Goal: Task Accomplishment & Management: Use online tool/utility

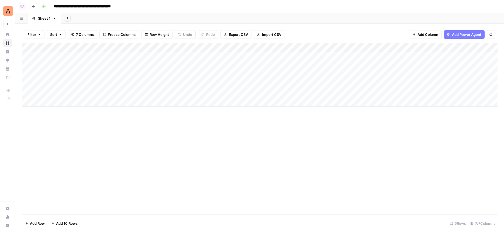
scroll to position [0, 100]
click at [461, 57] on div "Add Column" at bounding box center [259, 75] width 475 height 64
click at [462, 56] on div "Add Column" at bounding box center [259, 75] width 475 height 64
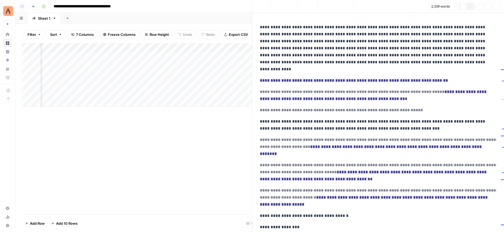
scroll to position [0, 96]
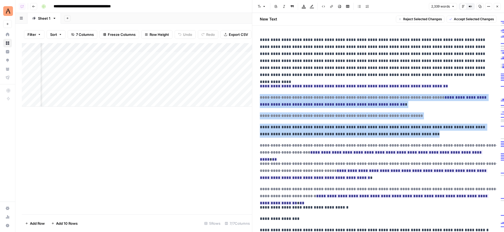
drag, startPoint x: 450, startPoint y: 133, endPoint x: 352, endPoint y: 92, distance: 105.8
click at [321, 53] on p "**********" at bounding box center [378, 57] width 236 height 42
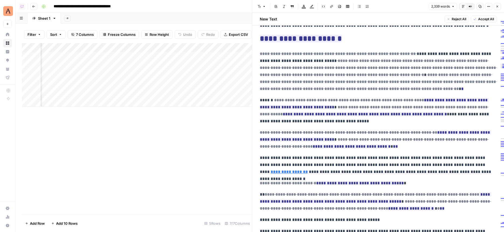
scroll to position [0, 0]
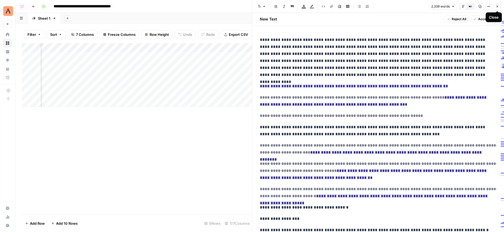
click at [497, 7] on icon "button" at bounding box center [497, 7] width 2 height 2
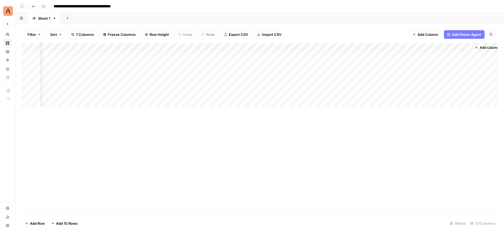
scroll to position [0, 93]
click at [411, 56] on div "Add Column" at bounding box center [259, 75] width 475 height 64
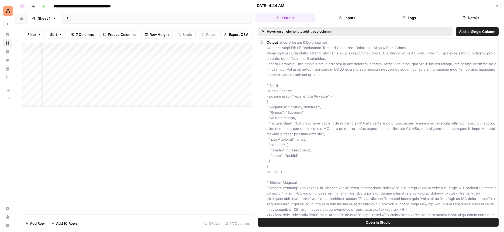
click at [427, 15] on button "Logs" at bounding box center [409, 17] width 60 height 9
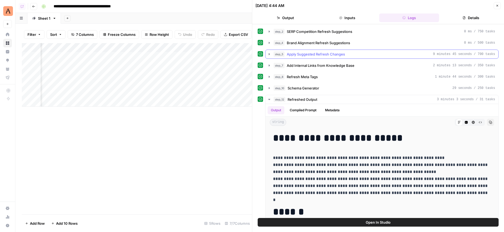
click at [325, 54] on span "Apply Suggested Refresh Changes" at bounding box center [316, 53] width 58 height 5
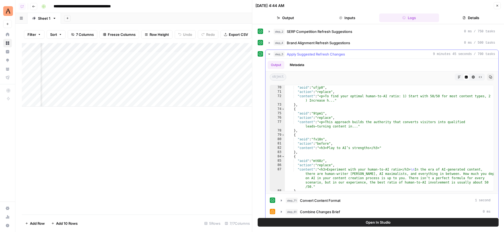
scroll to position [1343, 0]
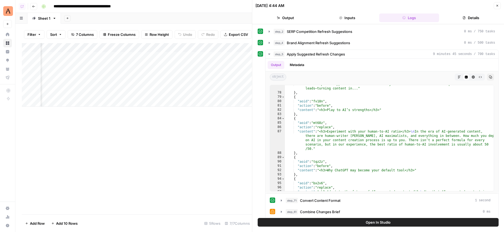
click at [495, 7] on button "Close" at bounding box center [496, 5] width 7 height 7
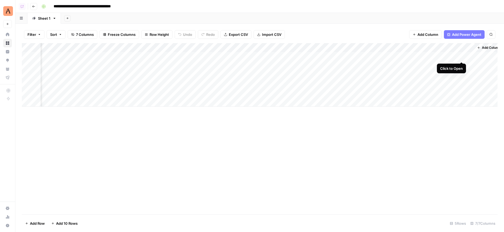
click at [461, 57] on div "Add Column" at bounding box center [259, 75] width 475 height 64
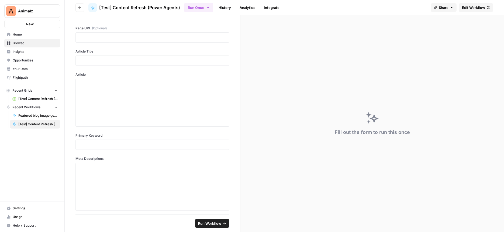
click at [219, 6] on link "History" at bounding box center [224, 7] width 19 height 9
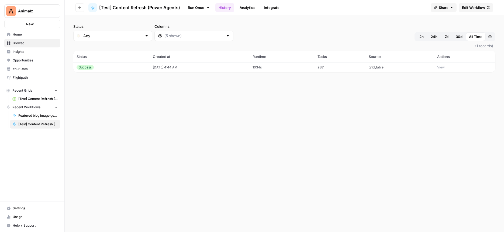
click at [469, 5] on span "Edit Workflow" at bounding box center [473, 7] width 23 height 5
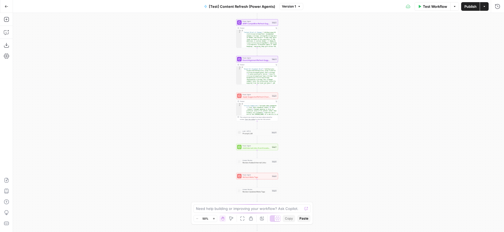
drag, startPoint x: 316, startPoint y: 140, endPoint x: 294, endPoint y: 110, distance: 37.8
click at [294, 110] on div "Workflow Set Inputs Inputs Power Agent Identify Target Keywords of an Article S…" at bounding box center [258, 122] width 491 height 219
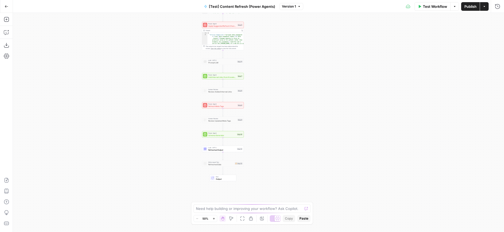
drag, startPoint x: 284, startPoint y: 152, endPoint x: 270, endPoint y: 111, distance: 43.5
click at [270, 111] on div "Workflow Set Inputs Inputs Power Agent Identify Target Keywords of an Article S…" at bounding box center [258, 122] width 491 height 219
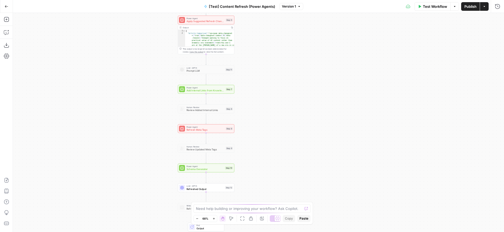
drag, startPoint x: 270, startPoint y: 80, endPoint x: 270, endPoint y: 111, distance: 31.0
click at [270, 111] on div "Workflow Set Inputs Inputs Power Agent Identify Target Keywords of an Article S…" at bounding box center [258, 122] width 491 height 219
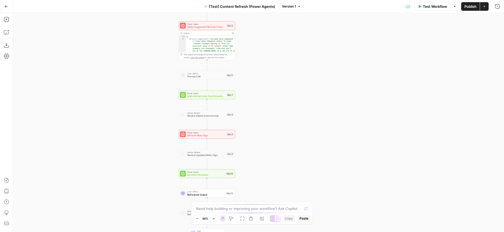
drag, startPoint x: 270, startPoint y: 111, endPoint x: 270, endPoint y: 185, distance: 74.1
click at [270, 185] on div "Workflow Set Inputs Inputs Power Agent Identify Target Keywords of an Article S…" at bounding box center [258, 122] width 491 height 219
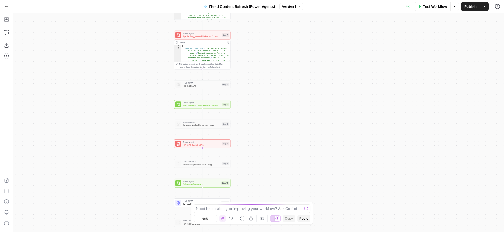
drag, startPoint x: 127, startPoint y: 187, endPoint x: 122, endPoint y: 122, distance: 65.4
click at [122, 122] on div "Workflow Set Inputs Inputs Power Agent Identify Target Keywords of an Article S…" at bounding box center [258, 122] width 491 height 219
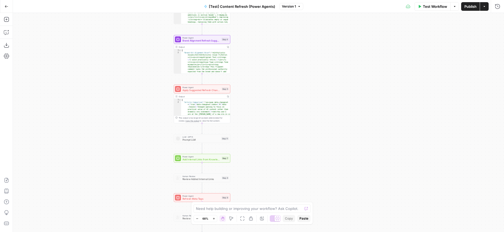
drag, startPoint x: 249, startPoint y: 51, endPoint x: 249, endPoint y: 109, distance: 58.7
click at [249, 109] on div "Workflow Set Inputs Inputs Power Agent Identify Target Keywords of an Article S…" at bounding box center [258, 122] width 491 height 219
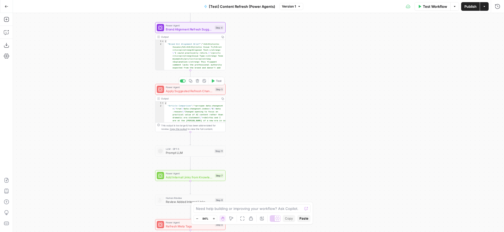
click at [206, 95] on div "Power Agent Apply Suggested Refresh Changes Step 5 Copy step Delete step Add No…" at bounding box center [190, 89] width 70 height 11
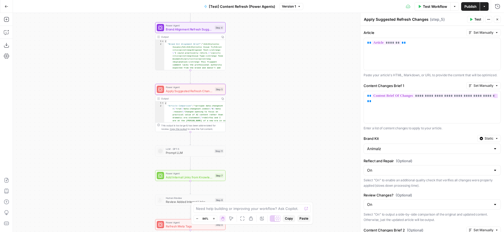
scroll to position [198, 0]
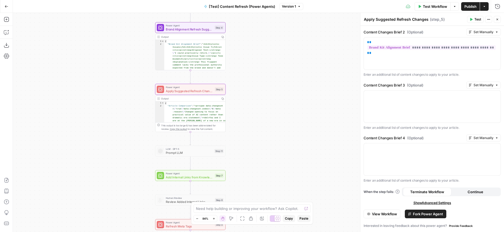
click at [378, 214] on span "View Workflow" at bounding box center [384, 213] width 25 height 5
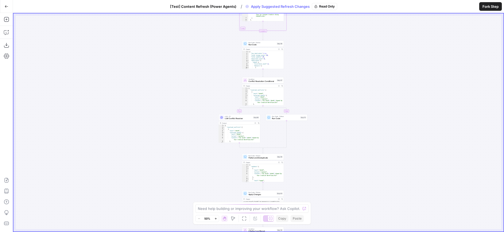
drag, startPoint x: 341, startPoint y: 168, endPoint x: 309, endPoint y: 157, distance: 33.5
click at [304, 82] on div "**********" at bounding box center [258, 122] width 490 height 218
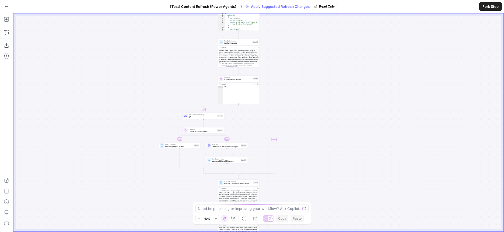
drag, startPoint x: 309, startPoint y: 157, endPoint x: 309, endPoint y: 64, distance: 92.9
click at [309, 64] on div "**********" at bounding box center [258, 122] width 490 height 218
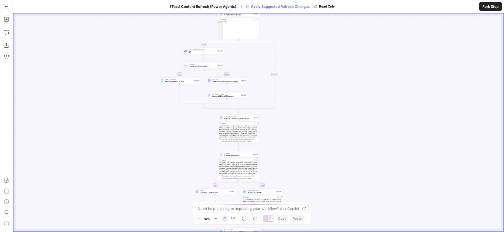
drag, startPoint x: 296, startPoint y: 148, endPoint x: 295, endPoint y: 83, distance: 64.9
click at [295, 83] on div "**********" at bounding box center [258, 122] width 490 height 218
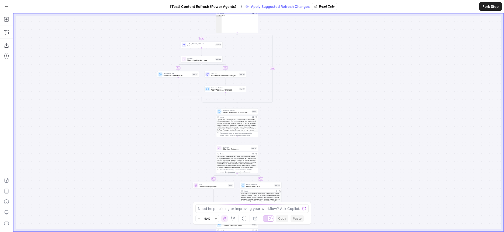
drag, startPoint x: 171, startPoint y: 142, endPoint x: 164, endPoint y: 110, distance: 33.3
click at [164, 110] on div "**********" at bounding box center [258, 122] width 490 height 218
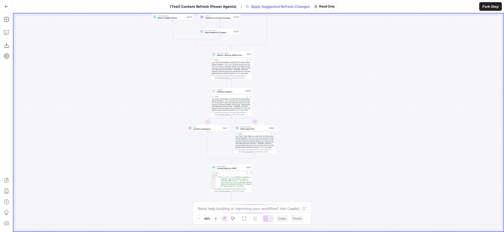
drag, startPoint x: 159, startPoint y: 175, endPoint x: 159, endPoint y: 144, distance: 31.2
click at [159, 144] on div "**********" at bounding box center [258, 122] width 490 height 218
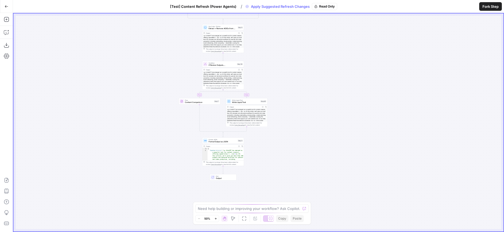
drag, startPoint x: 156, startPoint y: 135, endPoint x: 145, endPoint y: 103, distance: 33.9
click at [145, 103] on div "**********" at bounding box center [258, 122] width 490 height 218
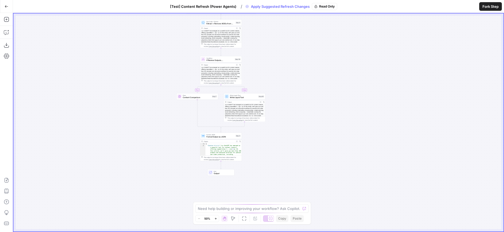
drag, startPoint x: 132, startPoint y: 75, endPoint x: 110, endPoint y: 157, distance: 85.5
click at [110, 157] on div "**********" at bounding box center [258, 122] width 490 height 218
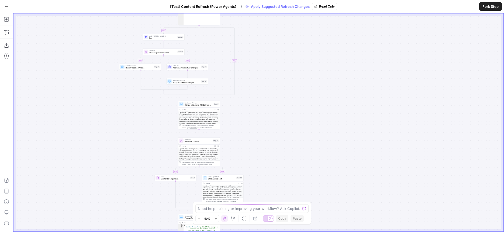
click at [208, 5] on span "[Test] Content Refresh (Power Agents)" at bounding box center [203, 6] width 66 height 5
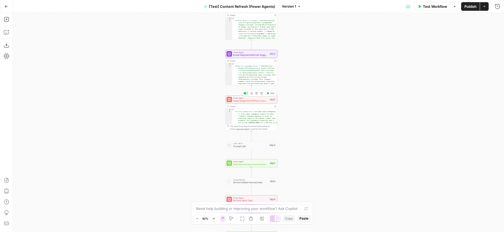
click at [267, 102] on span "Apply Suggested Refresh Changes" at bounding box center [250, 100] width 35 height 3
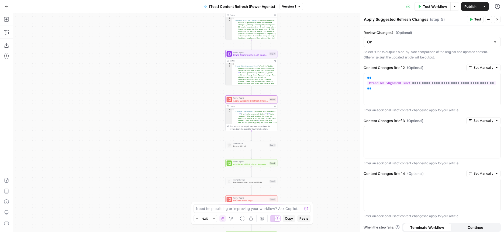
scroll to position [198, 0]
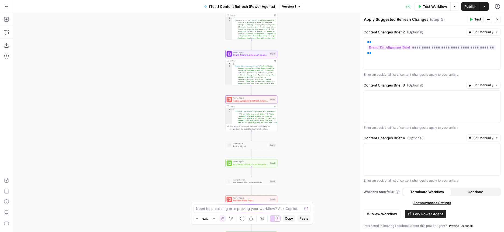
click at [379, 212] on span "View Workflow" at bounding box center [384, 213] width 25 height 5
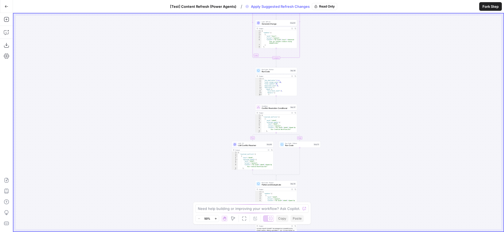
click at [118, 107] on div "**********" at bounding box center [258, 122] width 490 height 218
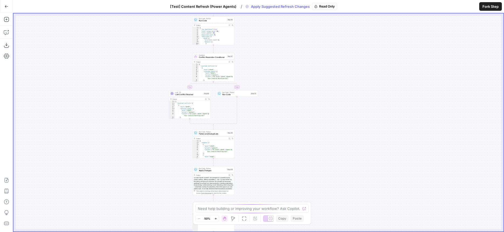
drag, startPoint x: 170, startPoint y: 145, endPoint x: 118, endPoint y: 96, distance: 71.3
click at [118, 96] on div "**********" at bounding box center [258, 122] width 490 height 218
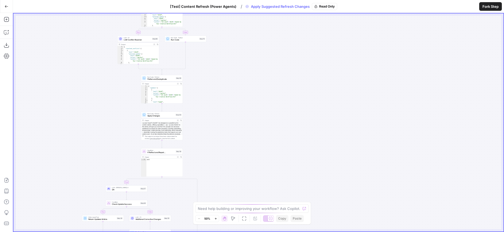
drag, startPoint x: 99, startPoint y: 156, endPoint x: 100, endPoint y: 80, distance: 76.5
click at [100, 80] on div "**********" at bounding box center [258, 122] width 490 height 218
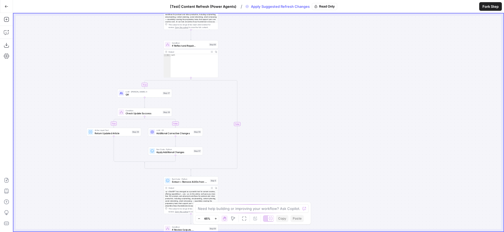
drag, startPoint x: 73, startPoint y: 172, endPoint x: 48, endPoint y: 80, distance: 95.4
click at [48, 80] on div "**********" at bounding box center [258, 122] width 490 height 218
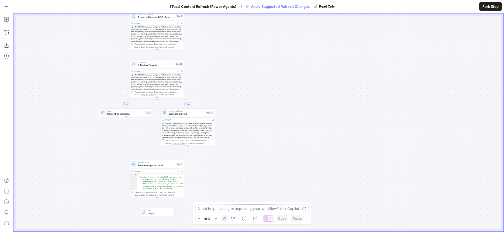
drag, startPoint x: 114, startPoint y: 161, endPoint x: 104, endPoint y: 83, distance: 79.0
click at [105, 83] on div "**********" at bounding box center [258, 122] width 490 height 218
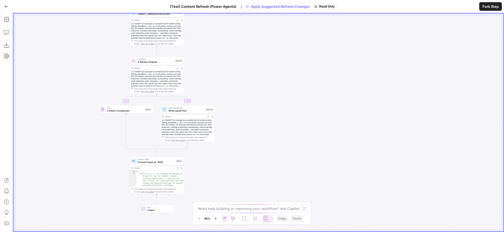
click at [218, 6] on span "[Test] Content Refresh (Power Agents)" at bounding box center [203, 6] width 66 height 5
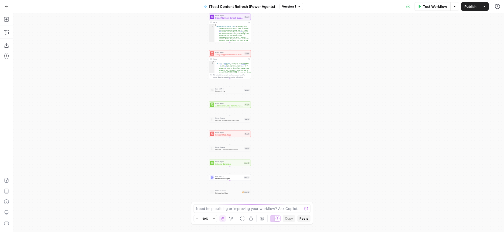
drag, startPoint x: 299, startPoint y: 61, endPoint x: 297, endPoint y: 57, distance: 5.1
click at [297, 57] on div "Workflow Set Inputs Inputs Power Agent Identify Target Keywords of an Article S…" at bounding box center [258, 122] width 491 height 219
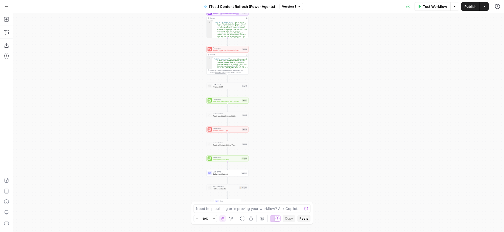
drag, startPoint x: 282, startPoint y: 63, endPoint x: 276, endPoint y: 82, distance: 20.7
click at [276, 82] on div "Workflow Set Inputs Inputs Power Agent Identify Target Keywords of an Article S…" at bounding box center [258, 122] width 491 height 219
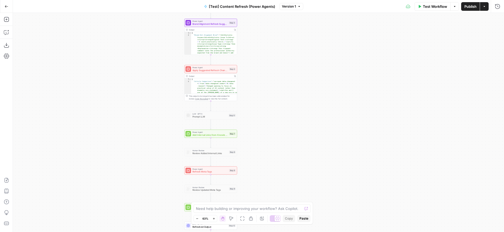
drag, startPoint x: 260, startPoint y: 77, endPoint x: 260, endPoint y: 81, distance: 4.0
click at [260, 81] on div "Workflow Set Inputs Inputs Power Agent Identify Target Keywords of an Article S…" at bounding box center [258, 122] width 491 height 219
click at [210, 68] on span "Power Agent" at bounding box center [209, 69] width 35 height 3
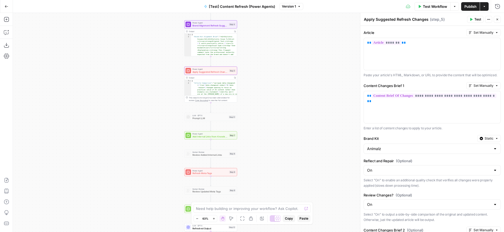
scroll to position [198, 0]
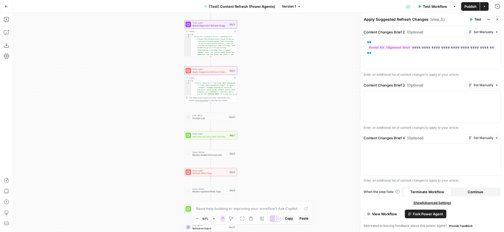
click at [379, 215] on span "View Workflow" at bounding box center [384, 213] width 25 height 5
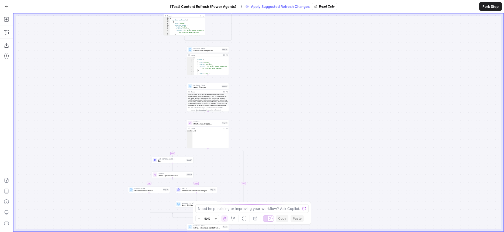
drag, startPoint x: 177, startPoint y: 188, endPoint x: 111, endPoint y: 60, distance: 144.3
click at [109, 53] on div "**********" at bounding box center [258, 122] width 490 height 218
click at [111, 60] on div "**********" at bounding box center [258, 122] width 490 height 218
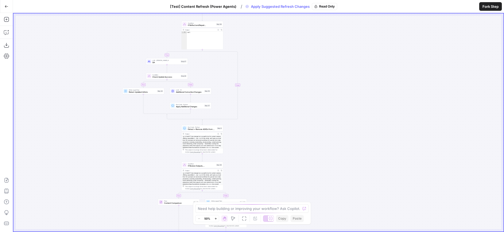
drag, startPoint x: 122, startPoint y: 201, endPoint x: 104, endPoint y: 112, distance: 90.7
click at [104, 112] on div "**********" at bounding box center [258, 122] width 490 height 218
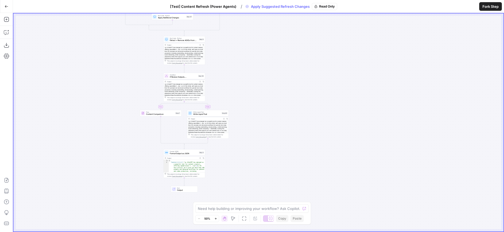
click at [213, 9] on button "[Test] Content Refresh (Power Agents)" at bounding box center [203, 6] width 73 height 9
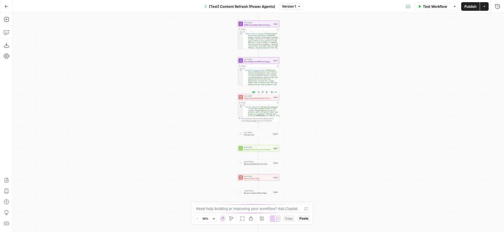
click at [252, 97] on span "Apply Suggested Refresh Changes" at bounding box center [258, 98] width 28 height 3
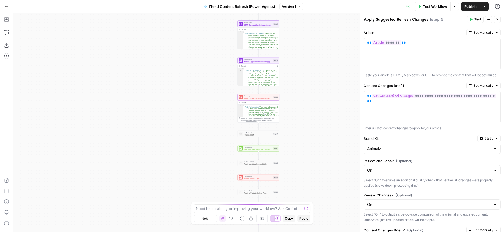
scroll to position [198, 0]
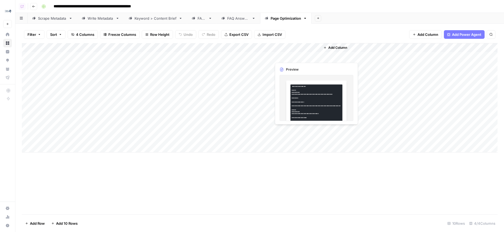
click at [232, 48] on div "Add Column" at bounding box center [259, 97] width 475 height 109
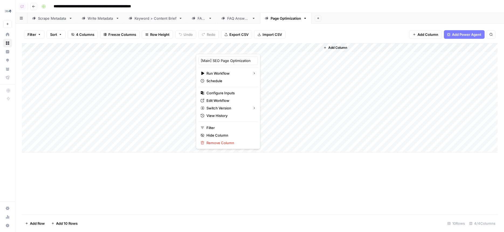
click at [307, 102] on div "Add Column" at bounding box center [259, 97] width 475 height 109
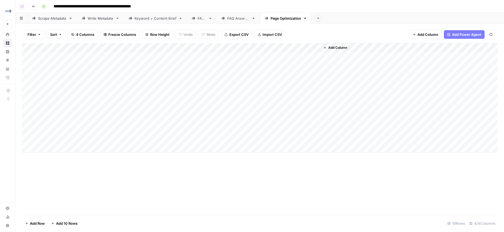
click at [315, 101] on div "Add Column" at bounding box center [259, 97] width 475 height 109
click at [316, 102] on div "Add Column" at bounding box center [259, 97] width 475 height 109
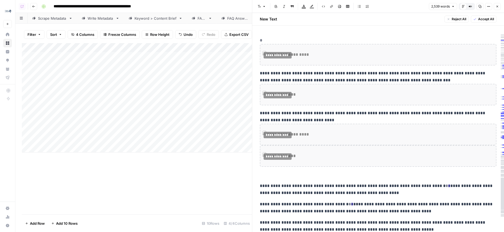
scroll to position [790, 0]
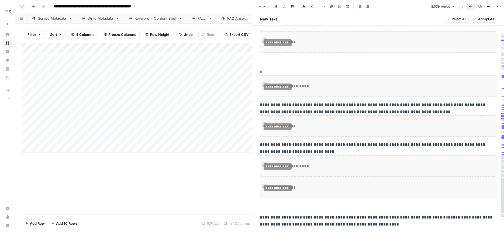
click at [497, 5] on icon "button" at bounding box center [496, 6] width 3 height 3
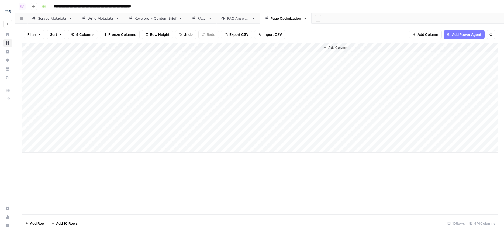
click at [260, 102] on div "Add Column" at bounding box center [259, 97] width 475 height 109
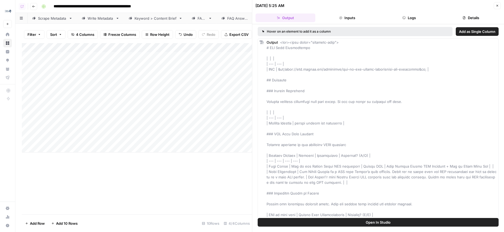
click at [348, 224] on button "Open In Studio" at bounding box center [377, 222] width 241 height 9
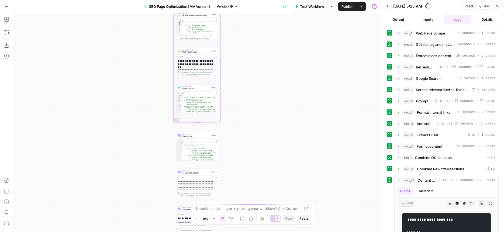
drag, startPoint x: 160, startPoint y: 180, endPoint x: 126, endPoint y: 86, distance: 99.9
click at [126, 86] on div "Workflow Set Inputs Inputs Web Page Scrape Web Page Scrape Step 4 Output Copy T…" at bounding box center [197, 122] width 368 height 219
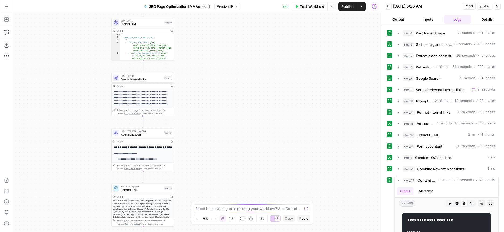
drag, startPoint x: 207, startPoint y: 141, endPoint x: 223, endPoint y: 88, distance: 55.9
click at [222, 88] on div "Workflow Set Inputs Inputs Web Page Scrape Web Page Scrape Step 4 Output Copy T…" at bounding box center [197, 122] width 368 height 219
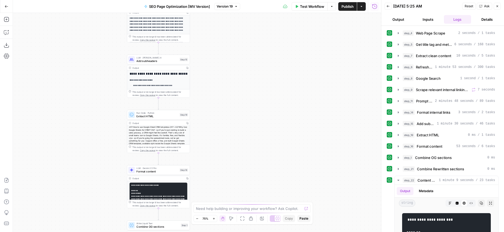
drag, startPoint x: 215, startPoint y: 131, endPoint x: 215, endPoint y: 111, distance: 19.9
click at [215, 111] on div "Workflow Set Inputs Inputs Web Page Scrape Web Page Scrape Step 4 Output Copy T…" at bounding box center [197, 122] width 368 height 219
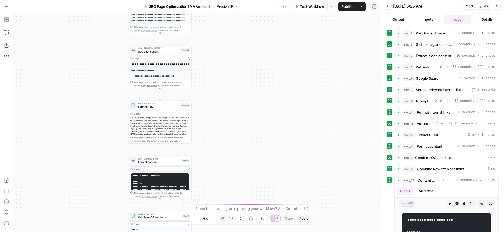
drag, startPoint x: 97, startPoint y: 133, endPoint x: 99, endPoint y: 124, distance: 9.9
click at [99, 124] on div "Workflow Set Inputs Inputs Web Page Scrape Web Page Scrape Step 4 Output Copy T…" at bounding box center [197, 122] width 368 height 219
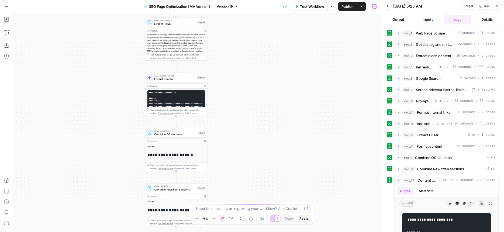
drag, startPoint x: 96, startPoint y: 131, endPoint x: 112, endPoint y: 50, distance: 83.4
click at [112, 50] on div "Workflow Set Inputs Inputs Web Page Scrape Web Page Scrape Step 4 Output Copy T…" at bounding box center [197, 122] width 368 height 219
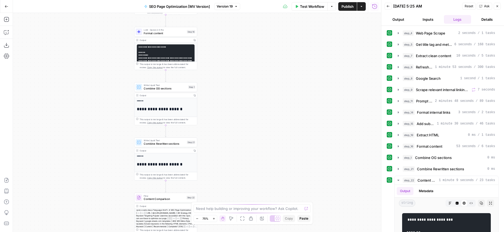
drag, startPoint x: 107, startPoint y: 138, endPoint x: 92, endPoint y: 68, distance: 71.4
click at [92, 68] on div "Workflow Set Inputs Inputs Web Page Scrape Web Page Scrape Step 4 Output Copy T…" at bounding box center [197, 122] width 368 height 219
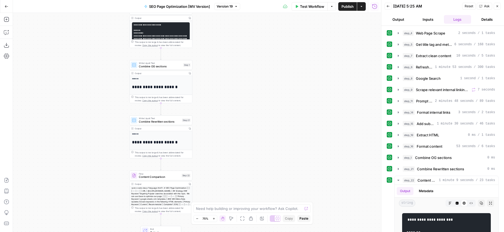
drag, startPoint x: 222, startPoint y: 57, endPoint x: 207, endPoint y: 103, distance: 49.0
click at [207, 103] on div "Workflow Set Inputs Inputs Web Page Scrape Web Page Scrape Step 4 Output Copy T…" at bounding box center [197, 122] width 368 height 219
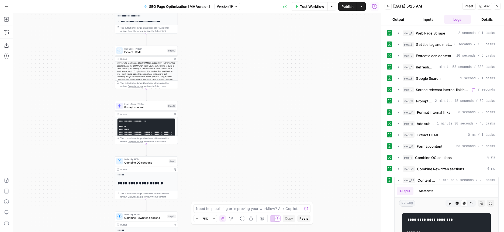
drag, startPoint x: 94, startPoint y: 61, endPoint x: 94, endPoint y: 108, distance: 47.1
click at [94, 108] on div "Workflow Set Inputs Inputs Web Page Scrape Web Page Scrape Step 4 Output Copy T…" at bounding box center [197, 122] width 368 height 219
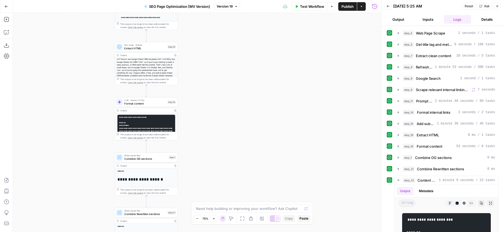
click at [89, 129] on div "Workflow Set Inputs Inputs Web Page Scrape Web Page Scrape Step 4 Output Copy T…" at bounding box center [197, 122] width 368 height 219
drag, startPoint x: 272, startPoint y: 135, endPoint x: 272, endPoint y: 54, distance: 81.1
click at [272, 55] on div "Workflow Set Inputs Inputs Web Page Scrape Web Page Scrape Step 4 Output Copy T…" at bounding box center [197, 122] width 368 height 219
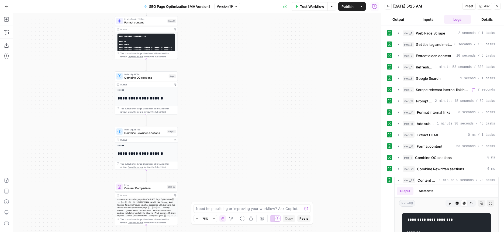
drag, startPoint x: 97, startPoint y: 124, endPoint x: 94, endPoint y: 67, distance: 57.4
click at [94, 67] on div "Workflow Set Inputs Inputs Web Page Scrape Web Page Scrape Step 4 Output Copy T…" at bounding box center [197, 122] width 368 height 219
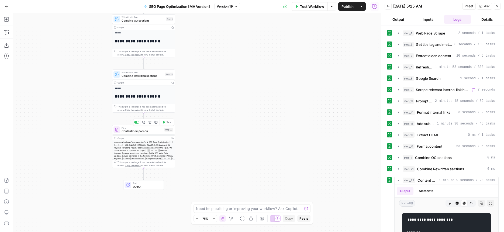
click at [130, 132] on span "Content Comparison" at bounding box center [141, 131] width 41 height 4
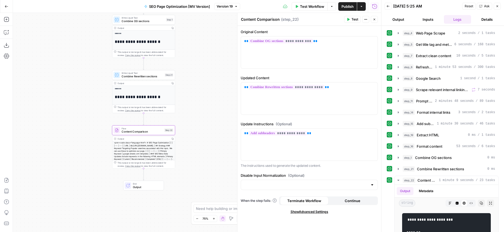
drag, startPoint x: 75, startPoint y: 99, endPoint x: 50, endPoint y: 181, distance: 85.9
click at [50, 179] on div "Workflow Set Inputs Inputs Web Page Scrape Web Page Scrape Step 4 Output Copy T…" at bounding box center [197, 122] width 368 height 219
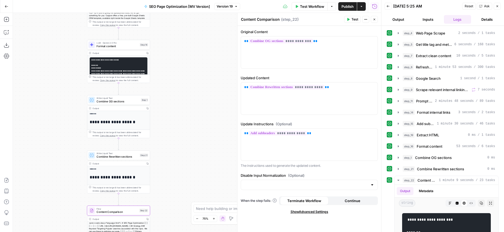
drag, startPoint x: 52, startPoint y: 102, endPoint x: 52, endPoint y: 198, distance: 95.3
click at [52, 198] on div "Workflow Set Inputs Inputs Web Page Scrape Web Page Scrape Step 4 Output Copy T…" at bounding box center [197, 122] width 368 height 219
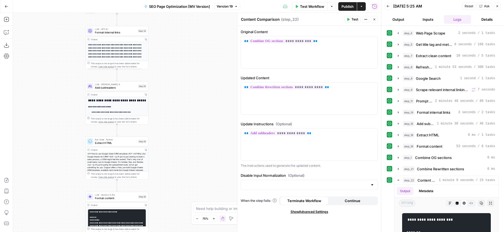
drag, startPoint x: 49, startPoint y: 126, endPoint x: 47, endPoint y: 182, distance: 56.6
click at [47, 182] on div "Workflow Set Inputs Inputs Web Page Scrape Web Page Scrape Step 4 Output Copy T…" at bounding box center [197, 122] width 368 height 219
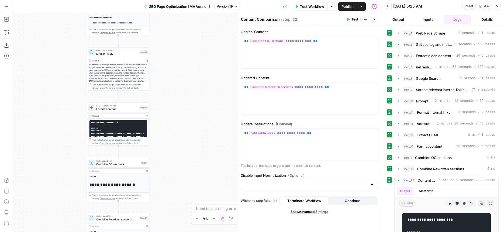
drag, startPoint x: 47, startPoint y: 182, endPoint x: 49, endPoint y: 87, distance: 94.8
click at [49, 87] on div "Workflow Set Inputs Inputs Web Page Scrape Web Page Scrape Step 4 Output Copy T…" at bounding box center [197, 122] width 368 height 219
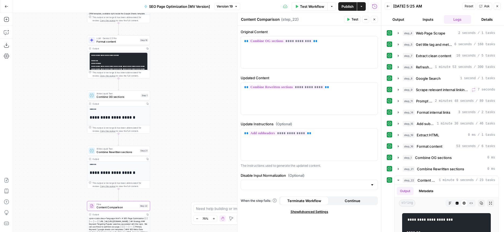
drag, startPoint x: 47, startPoint y: 141, endPoint x: 47, endPoint y: 79, distance: 61.7
click at [47, 79] on div "Workflow Set Inputs Inputs Web Page Scrape Web Page Scrape Step 4 Output Copy T…" at bounding box center [197, 122] width 368 height 219
click at [353, 18] on span "Test" at bounding box center [354, 19] width 7 height 5
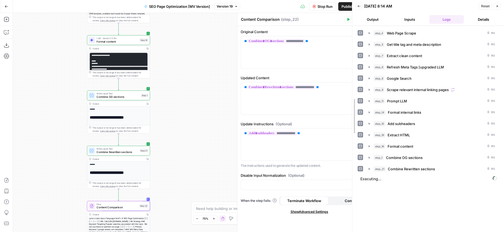
drag, startPoint x: 382, startPoint y: 26, endPoint x: 353, endPoint y: 26, distance: 29.1
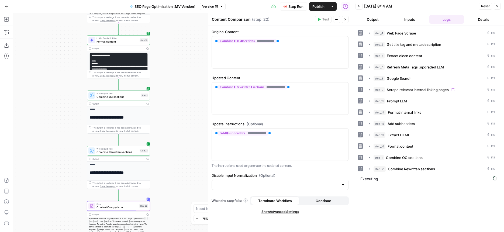
click at [378, 21] on button "Output" at bounding box center [372, 19] width 35 height 9
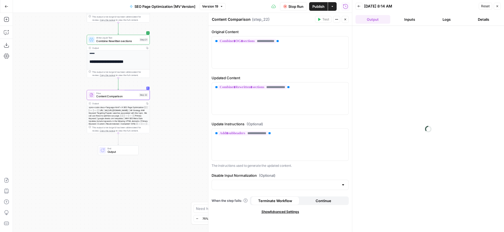
drag, startPoint x: 65, startPoint y: 160, endPoint x: 45, endPoint y: 185, distance: 32.2
click at [45, 184] on div "Workflow Set Inputs Inputs Web Page Scrape Web Page Scrape Step 4 Output Copy T…" at bounding box center [182, 122] width 339 height 219
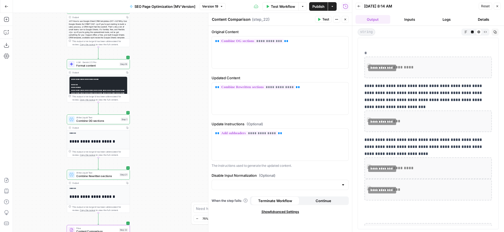
scroll to position [574, 0]
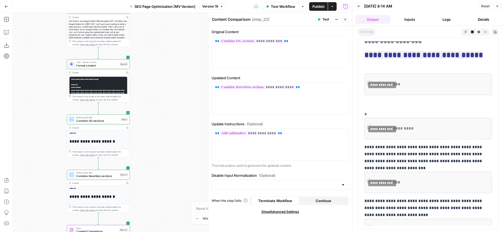
click at [472, 31] on icon "button" at bounding box center [472, 31] width 3 height 3
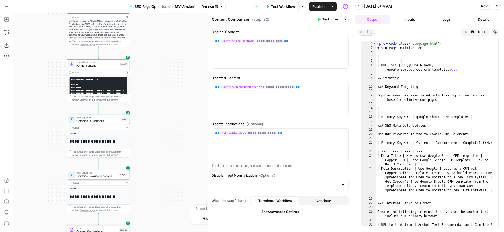
scroll to position [0, 0]
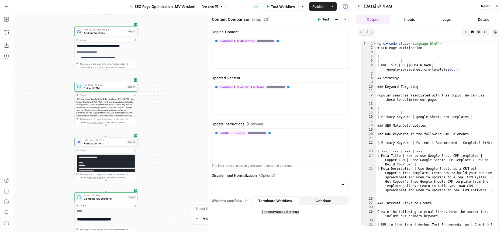
drag, startPoint x: 156, startPoint y: 61, endPoint x: 164, endPoint y: 139, distance: 78.2
click at [164, 139] on div "Workflow Set Inputs Inputs Web Page Scrape Web Page Scrape Step 4 Output Copy T…" at bounding box center [182, 122] width 339 height 219
drag, startPoint x: 159, startPoint y: 107, endPoint x: 168, endPoint y: 151, distance: 44.8
click at [168, 151] on div "Workflow Set Inputs Inputs Web Page Scrape Web Page Scrape Step 4 Output Copy T…" at bounding box center [182, 122] width 339 height 219
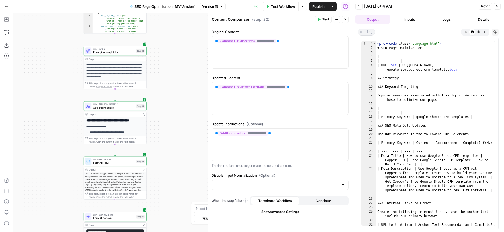
drag, startPoint x: 171, startPoint y: 60, endPoint x: 166, endPoint y: 37, distance: 23.5
click at [166, 37] on div "Workflow Set Inputs Inputs Web Page Scrape Web Page Scrape Step 4 Output Copy T…" at bounding box center [182, 122] width 339 height 219
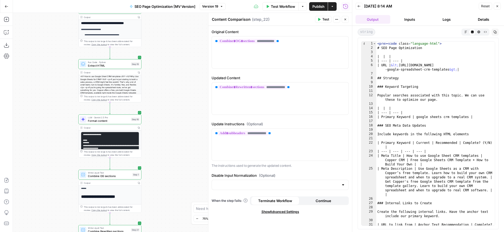
drag, startPoint x: 166, startPoint y: 103, endPoint x: 166, endPoint y: 58, distance: 45.0
click at [166, 58] on div "Workflow Set Inputs Inputs Web Page Scrape Web Page Scrape Step 4 Output Copy T…" at bounding box center [182, 122] width 339 height 219
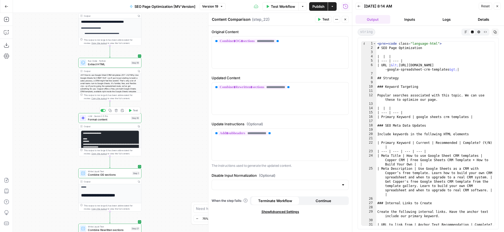
click at [103, 120] on span "Format content" at bounding box center [108, 119] width 41 height 4
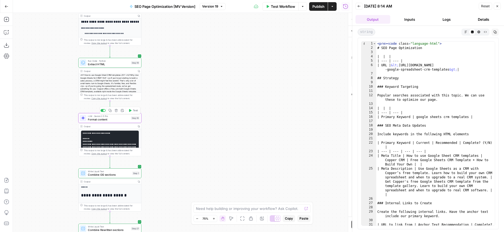
type textarea "Format content"
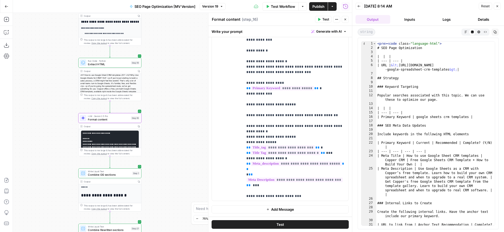
scroll to position [22, 0]
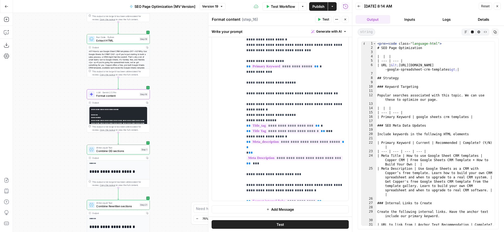
drag, startPoint x: 173, startPoint y: 124, endPoint x: 181, endPoint y: 100, distance: 25.3
click at [182, 100] on div "Workflow Set Inputs Inputs Web Page Scrape Web Page Scrape Step 4 Output Copy T…" at bounding box center [182, 122] width 339 height 219
click at [123, 153] on div "Write Liquid Text Combine OG sections Step 1 Copy step Delete step Add Note Test" at bounding box center [118, 149] width 63 height 10
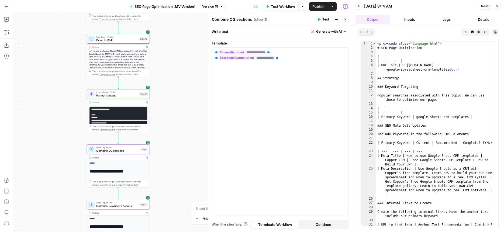
click at [214, 8] on span "Version 19" at bounding box center [210, 6] width 16 height 5
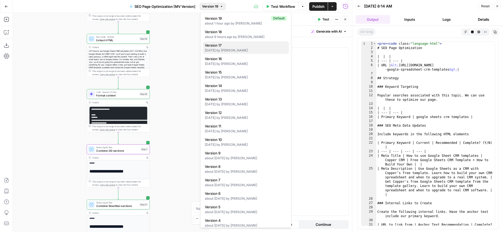
click at [218, 47] on span "Version 17" at bounding box center [245, 45] width 80 height 5
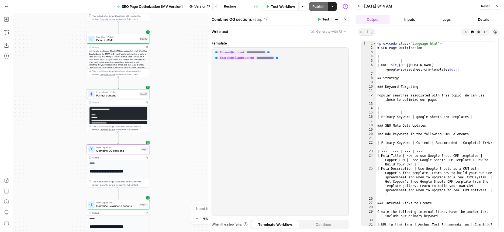
click at [217, 5] on icon "button" at bounding box center [215, 6] width 3 height 3
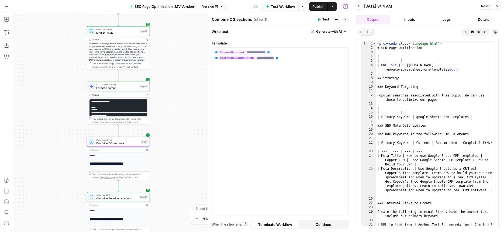
drag, startPoint x: 174, startPoint y: 93, endPoint x: 174, endPoint y: 67, distance: 25.9
click at [174, 67] on div "Workflow Set Inputs Inputs Web Page Scrape Web Page Scrape Step 4 Output Copy T…" at bounding box center [182, 122] width 339 height 219
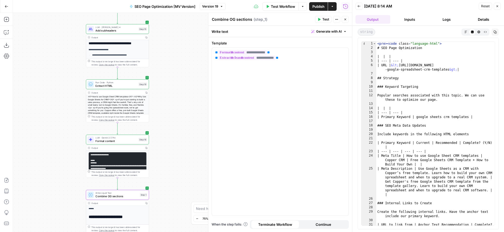
drag, startPoint x: 174, startPoint y: 67, endPoint x: 173, endPoint y: 142, distance: 75.4
click at [173, 142] on div "Workflow Set Inputs Inputs Web Page Scrape Web Page Scrape Step 4 Output Copy T…" at bounding box center [182, 122] width 339 height 219
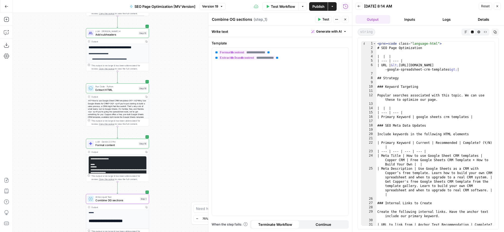
click at [127, 145] on span "Format content" at bounding box center [115, 145] width 41 height 4
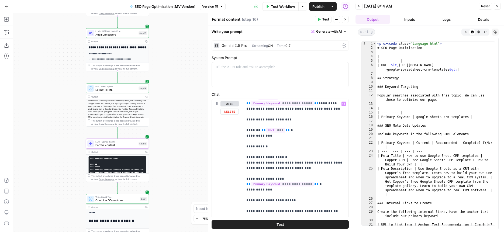
scroll to position [118, 0]
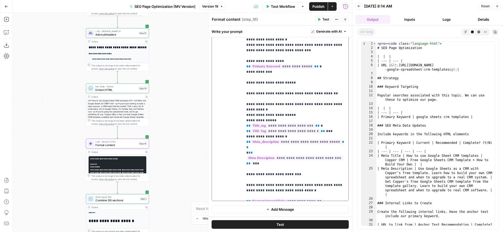
click at [302, 200] on div "**********" at bounding box center [295, 91] width 105 height 220
drag, startPoint x: 274, startPoint y: 195, endPoint x: 288, endPoint y: 192, distance: 14.4
click at [288, 192] on p "**********" at bounding box center [295, 79] width 99 height 237
click at [290, 192] on p "**********" at bounding box center [295, 79] width 99 height 237
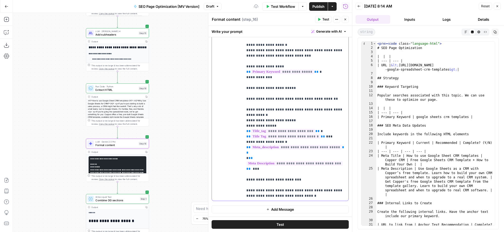
paste div
click at [309, 224] on button "Test" at bounding box center [279, 224] width 137 height 9
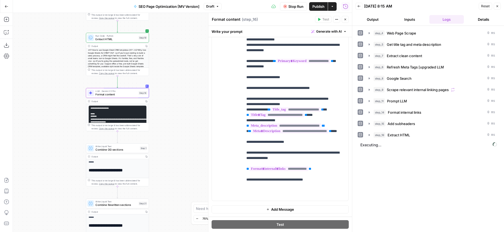
drag, startPoint x: 177, startPoint y: 156, endPoint x: 177, endPoint y: 104, distance: 51.2
click at [177, 104] on div "Workflow Set Inputs Inputs Web Page Scrape Web Page Scrape Step 4 Output Copy T…" at bounding box center [182, 122] width 339 height 219
click at [117, 149] on span "Combine OG sections" at bounding box center [116, 149] width 43 height 4
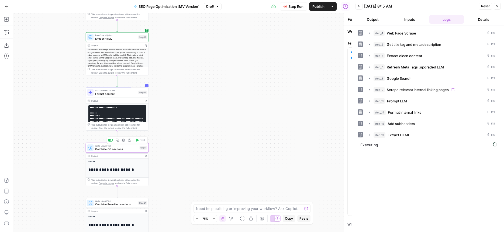
type textarea "Combine OG sections"
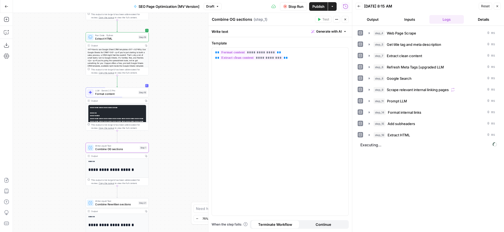
click at [344, 18] on icon "button" at bounding box center [344, 19] width 3 height 3
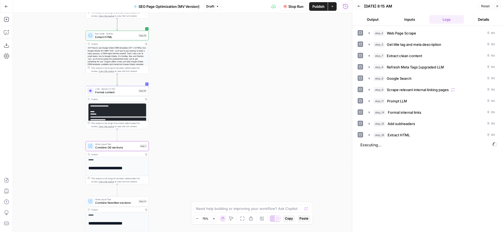
drag, startPoint x: 194, startPoint y: 119, endPoint x: 195, endPoint y: 75, distance: 43.6
click at [195, 75] on div "Workflow Set Inputs Inputs Web Page Scrape Web Page Scrape Step 4 Output Copy T…" at bounding box center [182, 122] width 339 height 219
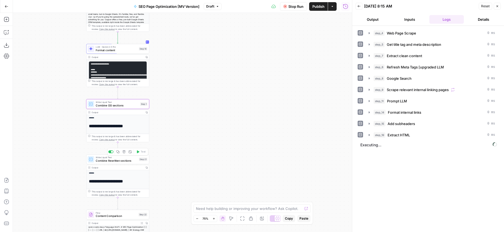
click at [122, 160] on span "Combine Rewritten sections" at bounding box center [116, 161] width 41 height 4
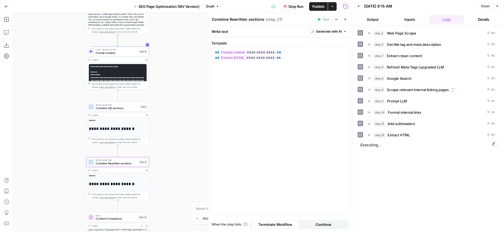
drag, startPoint x: 35, startPoint y: 110, endPoint x: 25, endPoint y: 160, distance: 50.3
click at [25, 160] on div "Workflow Set Inputs Inputs Web Page Scrape Web Page Scrape Step 4 Output Copy T…" at bounding box center [182, 122] width 339 height 219
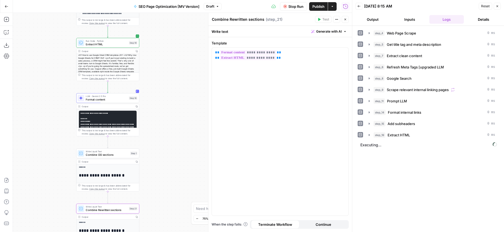
click at [114, 156] on span "Combine OG sections" at bounding box center [107, 155] width 43 height 4
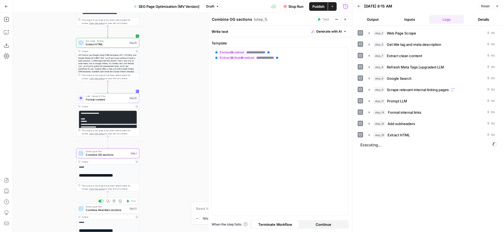
click at [97, 211] on span "Combine Rewritten sections" at bounding box center [106, 210] width 41 height 4
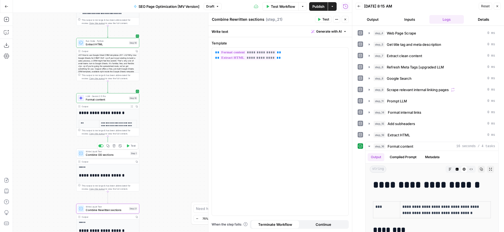
click at [127, 147] on icon "button" at bounding box center [128, 145] width 2 height 3
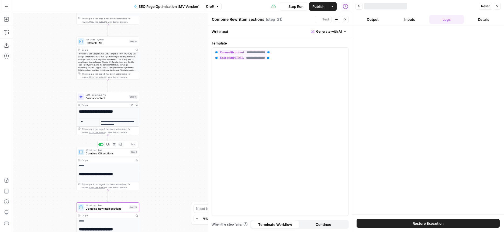
drag, startPoint x: 158, startPoint y: 160, endPoint x: 161, endPoint y: 107, distance: 52.6
click at [161, 107] on div "Workflow Set Inputs Inputs Web Page Scrape Web Page Scrape Step 4 Output Copy T…" at bounding box center [182, 122] width 339 height 219
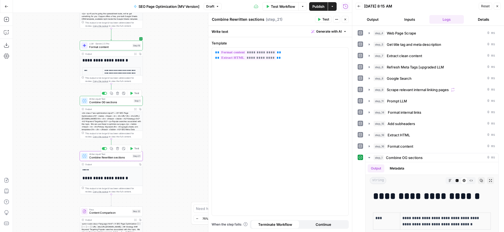
click at [133, 149] on icon "button" at bounding box center [131, 148] width 2 height 3
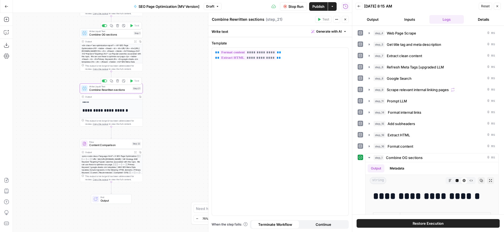
drag, startPoint x: 170, startPoint y: 156, endPoint x: 170, endPoint y: 89, distance: 67.6
click at [170, 89] on div "Workflow Set Inputs Inputs Web Page Scrape Web Page Scrape Step 4 Output Copy T…" at bounding box center [182, 122] width 339 height 219
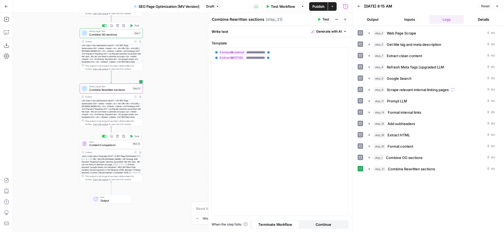
click at [130, 138] on button "Test" at bounding box center [134, 136] width 13 height 5
click at [368, 24] on header "Back 09/08/25 at 8:15 AM Reset Close Output Inputs Logs Details" at bounding box center [428, 13] width 152 height 26
click at [368, 13] on header "Back 09/08/25 at 8:15 AM Reset Close Output Inputs Logs Details" at bounding box center [428, 13] width 152 height 26
click at [368, 19] on button "Output" at bounding box center [372, 19] width 35 height 9
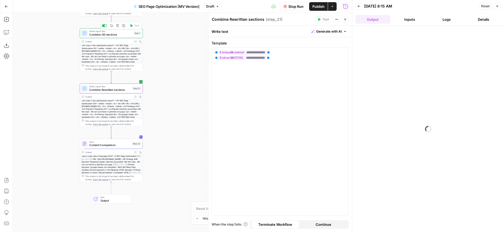
click at [346, 18] on button "Close" at bounding box center [345, 19] width 7 height 7
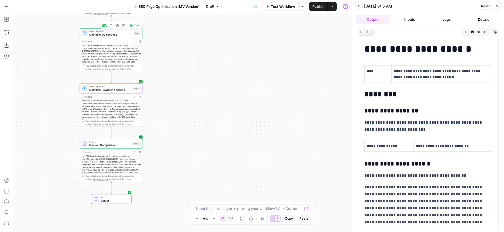
drag, startPoint x: 200, startPoint y: 116, endPoint x: 246, endPoint y: 171, distance: 72.3
click at [246, 171] on div "Workflow Set Inputs Inputs Web Page Scrape Web Page Scrape Step 4 Output Copy T…" at bounding box center [182, 122] width 339 height 219
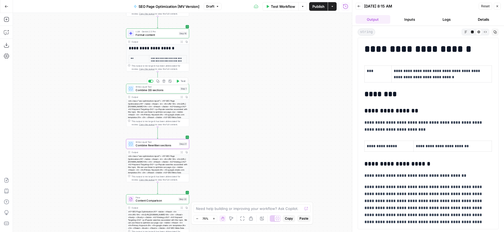
click at [447, 18] on button "Logs" at bounding box center [446, 19] width 35 height 9
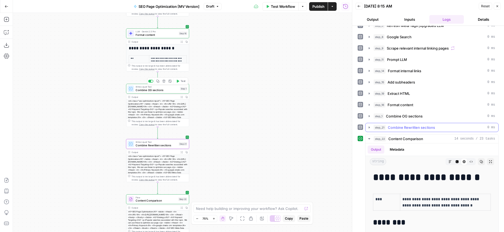
scroll to position [42, 0]
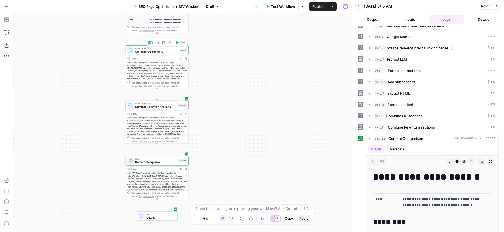
drag, startPoint x: 227, startPoint y: 138, endPoint x: 226, endPoint y: 98, distance: 40.4
click at [226, 98] on div "Workflow Set Inputs Inputs Web Page Scrape Web Page Scrape Step 4 Output Copy T…" at bounding box center [182, 122] width 339 height 219
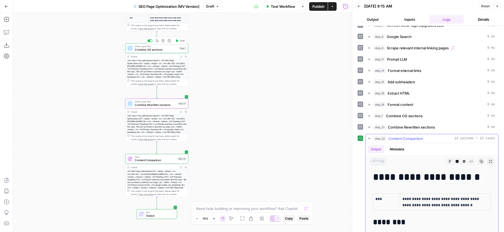
click at [392, 148] on button "Metadata" at bounding box center [396, 149] width 21 height 8
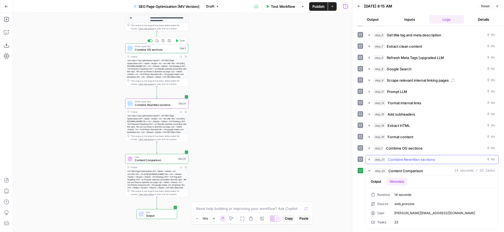
click at [381, 161] on span "step_21" at bounding box center [379, 159] width 12 height 5
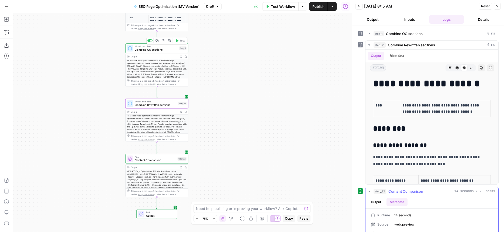
scroll to position [144, 0]
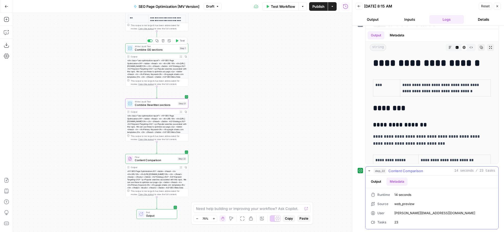
click at [384, 171] on span "step_22" at bounding box center [379, 170] width 13 height 5
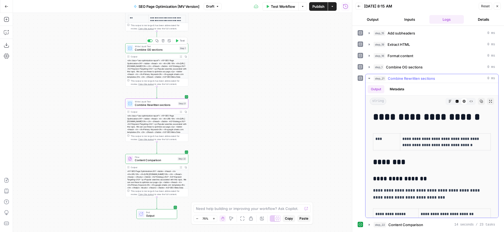
scroll to position [72, 0]
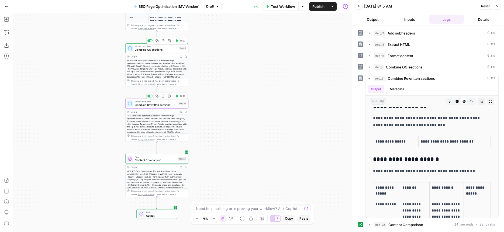
click at [155, 106] on span "Combine Rewritten sections" at bounding box center [155, 105] width 41 height 4
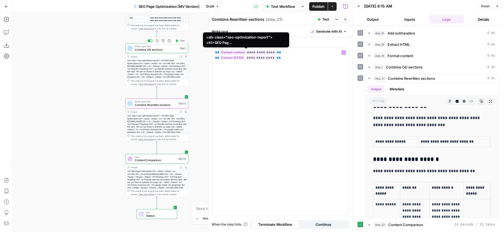
click at [167, 52] on div "Write Liquid Text Combine OG sections Step 1 Copy step Delete step Add Note Test" at bounding box center [156, 48] width 63 height 10
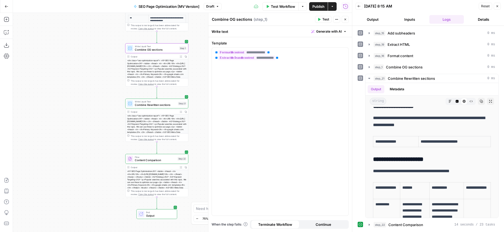
click at [157, 163] on div "Flow Content Comparison Step 22 Copy step Delete step Add Note Test" at bounding box center [156, 159] width 63 height 10
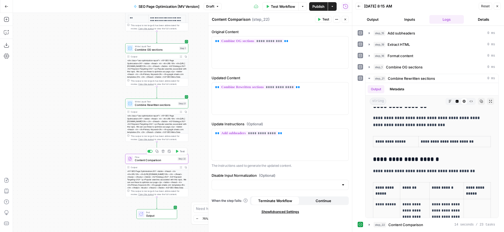
click at [149, 50] on span "Combine OG sections" at bounding box center [156, 50] width 43 height 4
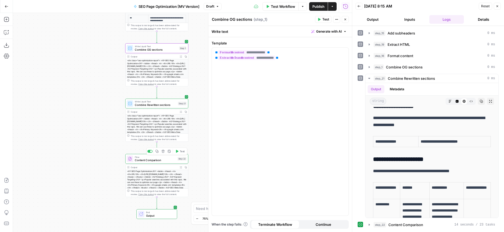
click at [177, 152] on icon "button" at bounding box center [177, 151] width 2 height 3
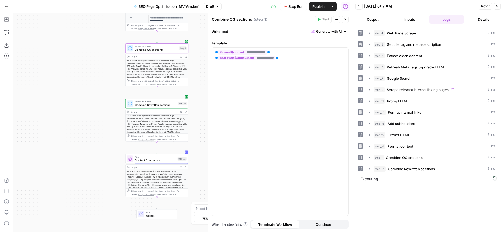
click at [345, 17] on button "Close" at bounding box center [345, 19] width 7 height 7
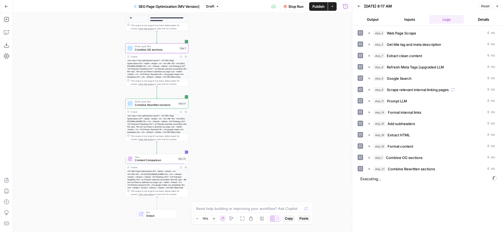
click at [375, 11] on header "Back 09/08/25 at 8:17 AM Reset Close Output Inputs Logs Details" at bounding box center [428, 13] width 152 height 26
click at [375, 22] on button "Output" at bounding box center [372, 19] width 35 height 9
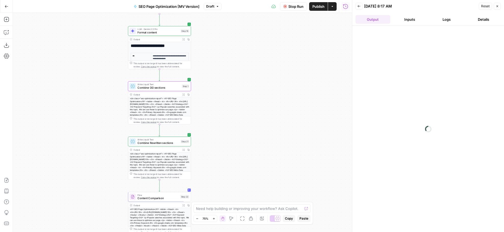
drag, startPoint x: 268, startPoint y: 69, endPoint x: 275, endPoint y: 115, distance: 46.2
click at [275, 115] on div "Workflow Set Inputs Inputs Web Page Scrape Web Page Scrape Step 4 Output Copy T…" at bounding box center [182, 122] width 339 height 219
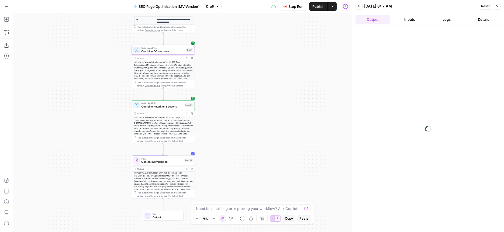
drag, startPoint x: 243, startPoint y: 112, endPoint x: 243, endPoint y: 66, distance: 45.5
click at [243, 66] on div "Workflow Set Inputs Inputs Web Page Scrape Web Page Scrape Step 4 Output Copy T…" at bounding box center [182, 122] width 339 height 219
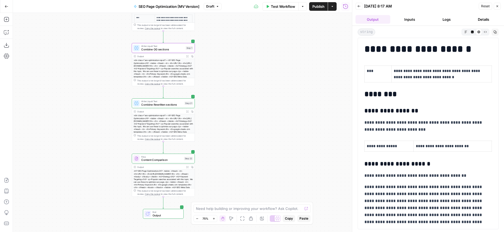
click at [451, 21] on button "Logs" at bounding box center [446, 19] width 35 height 9
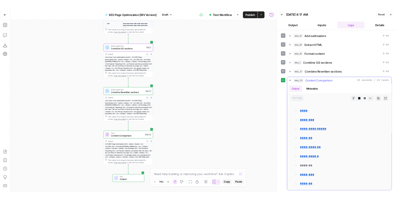
scroll to position [4879, 0]
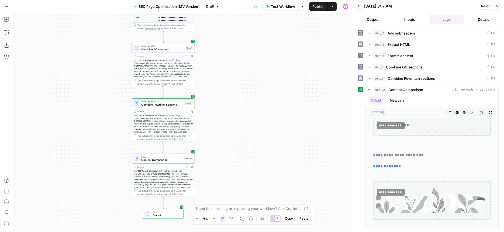
click at [316, 8] on span "Publish" at bounding box center [318, 6] width 12 height 5
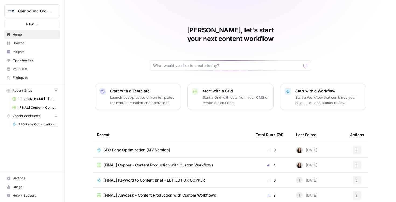
click at [51, 12] on div "Compound Growth" at bounding box center [38, 10] width 40 height 5
click at [51, 27] on input "search" at bounding box center [52, 26] width 73 height 5
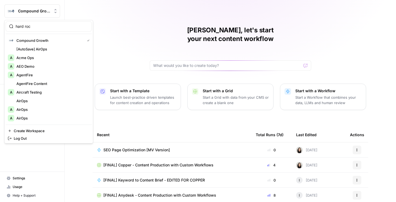
type input "hard rock"
click at [179, 15] on div "[PERSON_NAME], let's start your next content workflow Start with a Template Lau…" at bounding box center [231, 128] width 332 height 256
